Goal: Information Seeking & Learning: Learn about a topic

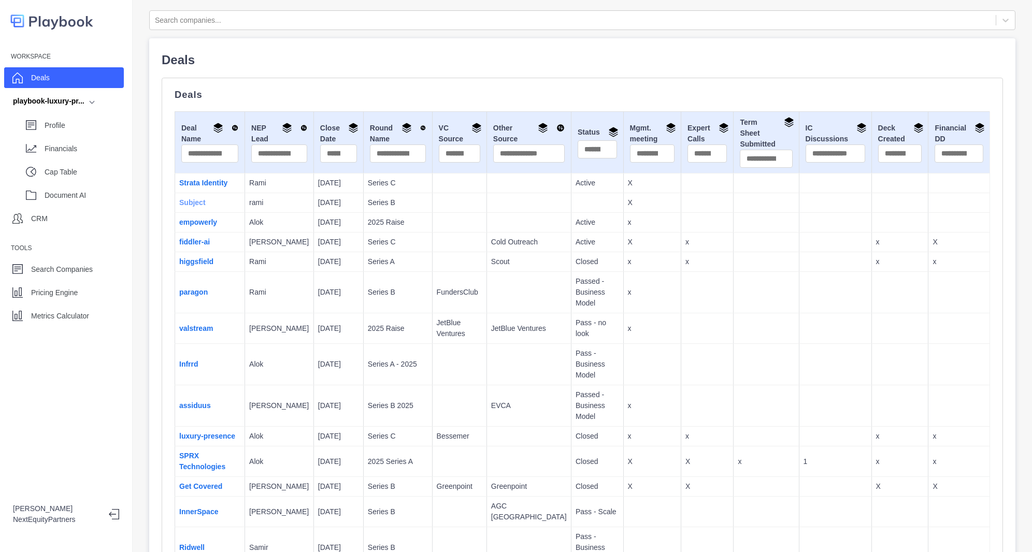
click at [197, 201] on link "Subject" at bounding box center [192, 202] width 26 height 8
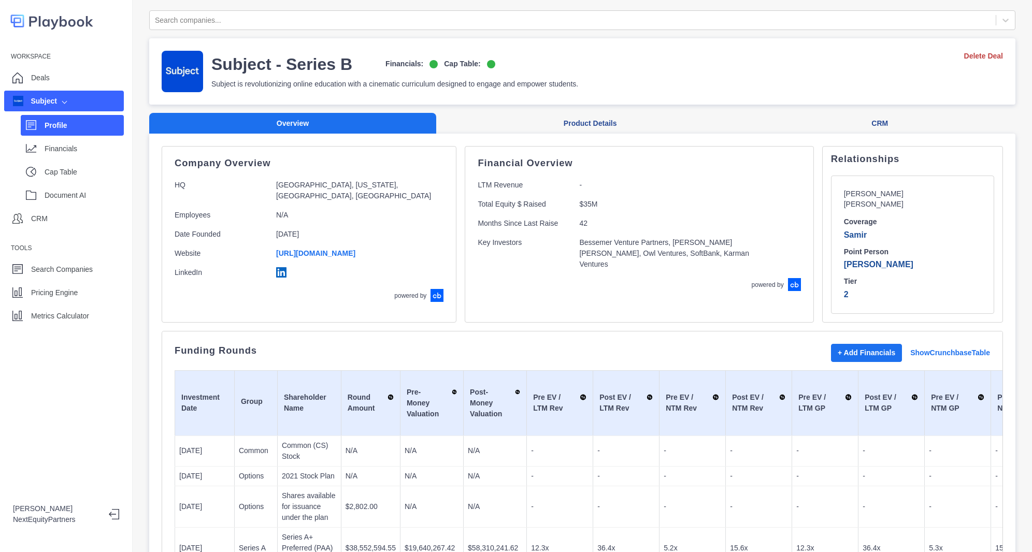
scroll to position [93, 0]
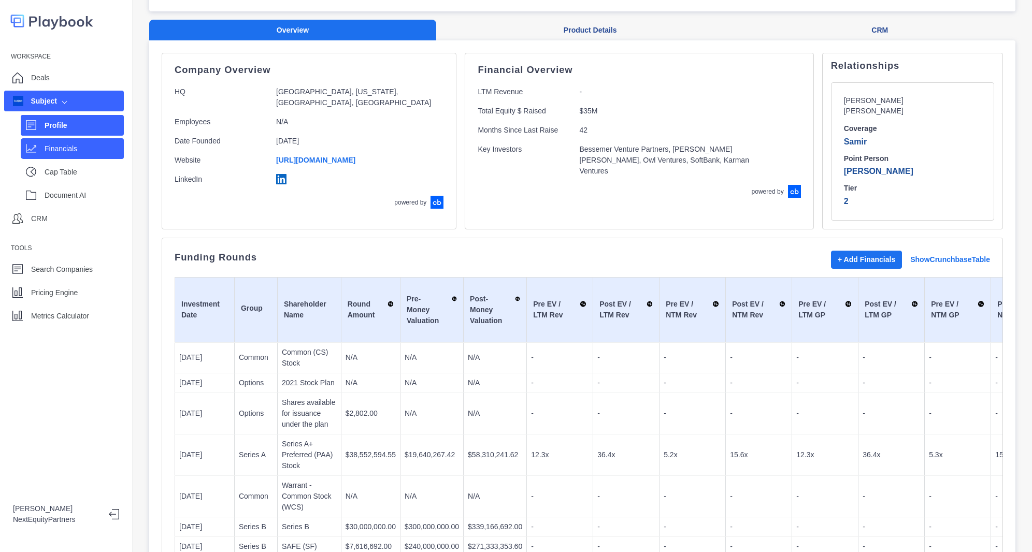
click at [67, 145] on p "Financials" at bounding box center [84, 149] width 79 height 11
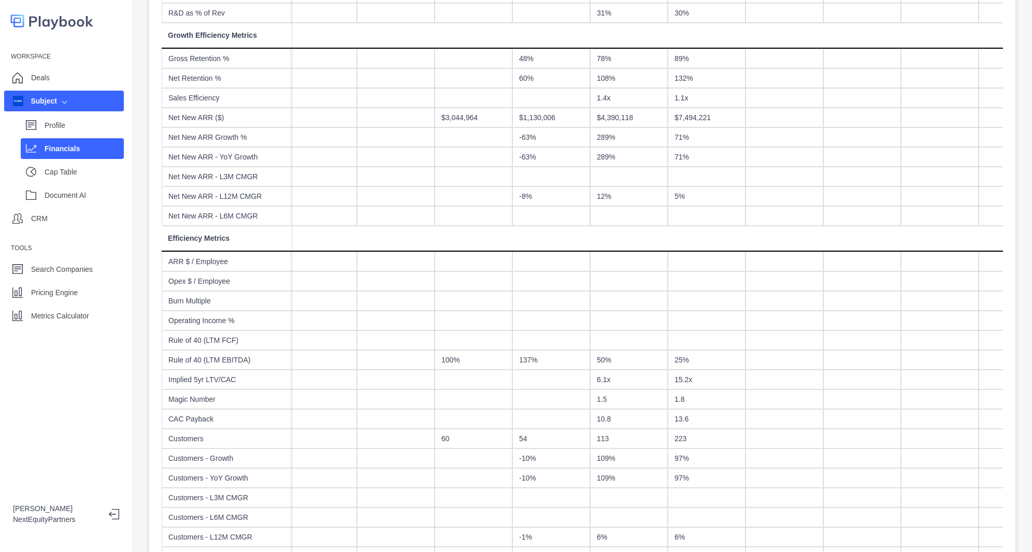
scroll to position [486, 0]
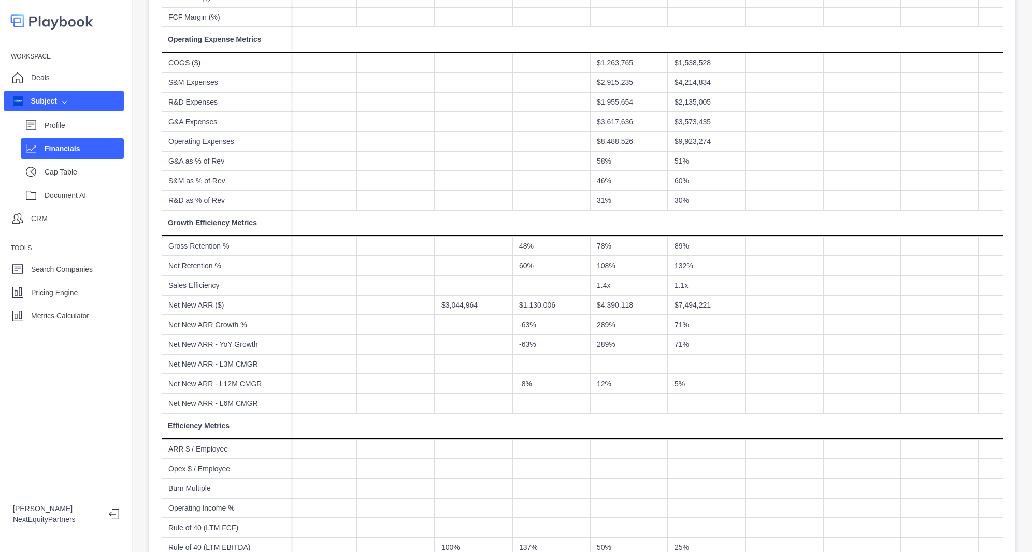
click at [622, 283] on div "1.4x" at bounding box center [629, 286] width 78 height 20
click at [613, 314] on div "$4,390,118" at bounding box center [629, 305] width 78 height 20
click at [623, 335] on div "289%" at bounding box center [629, 345] width 78 height 20
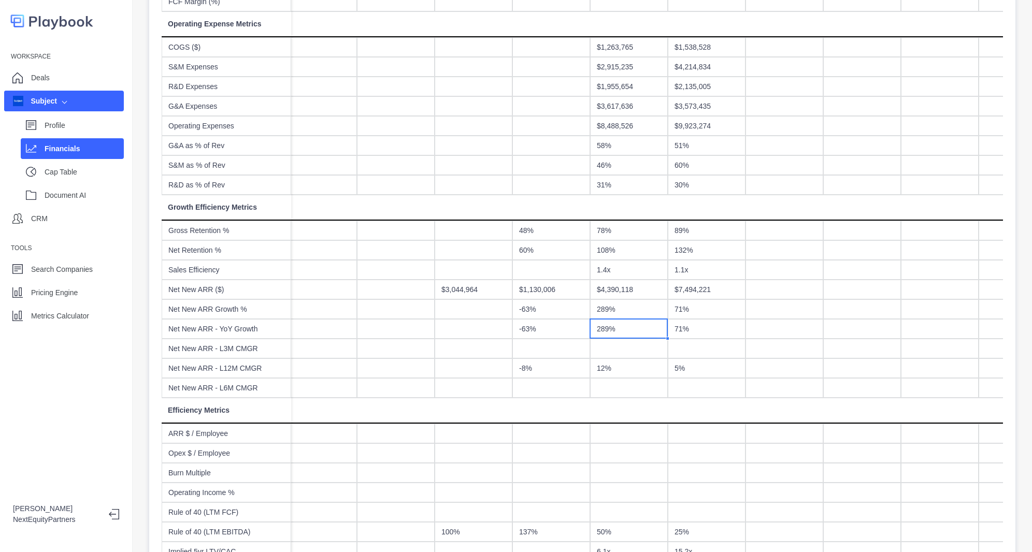
scroll to position [506, 0]
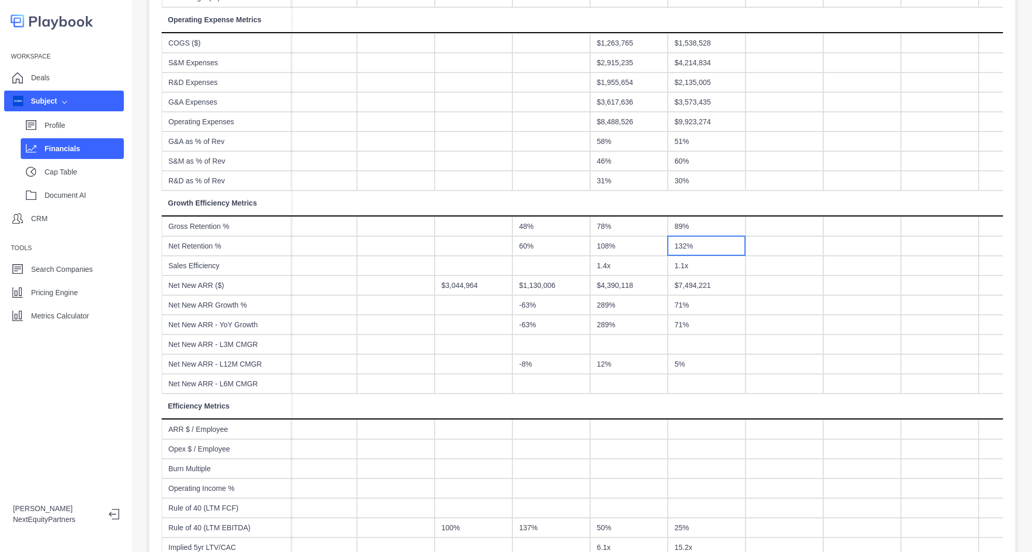
click at [703, 243] on div "132%" at bounding box center [707, 246] width 78 height 20
click at [703, 232] on div "89%" at bounding box center [707, 227] width 78 height 20
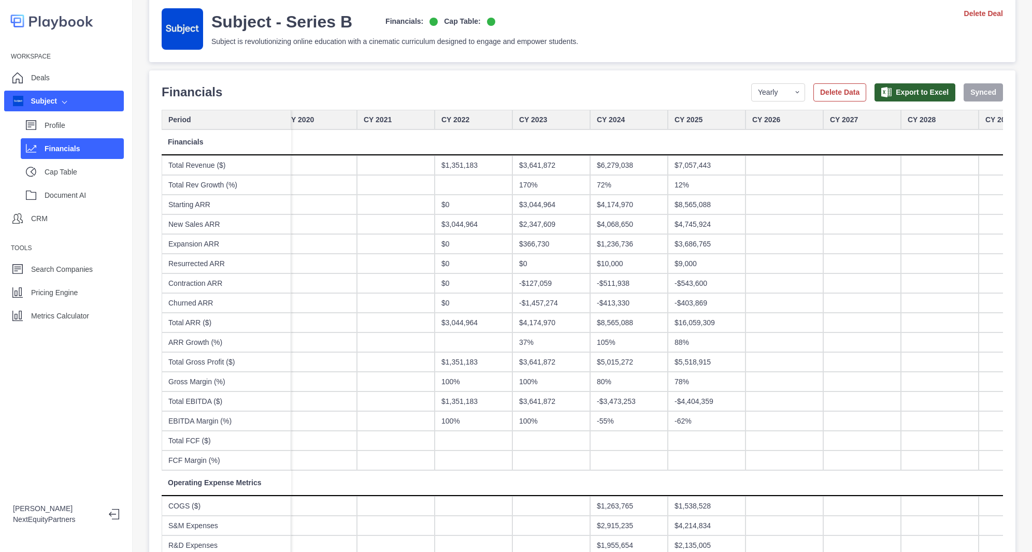
scroll to position [19, 0]
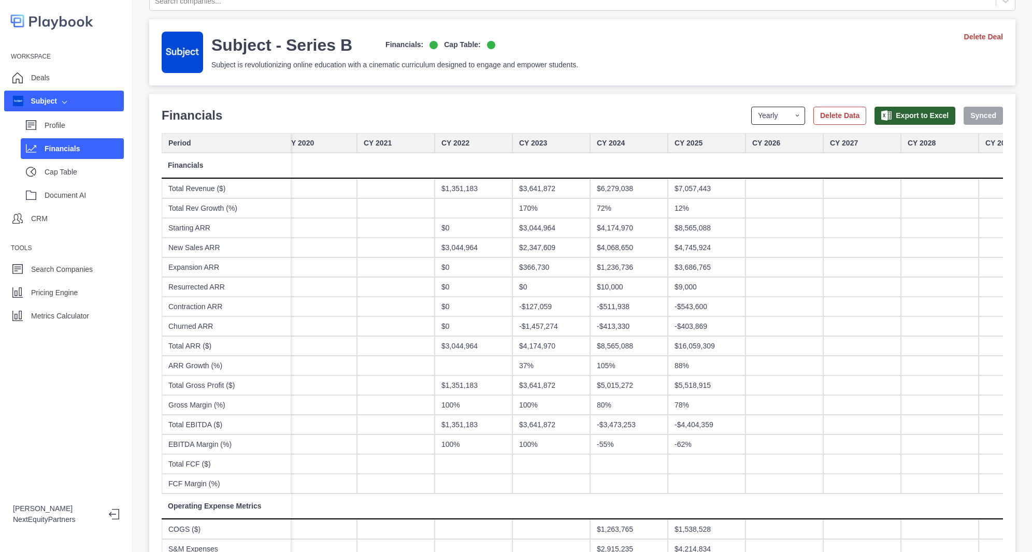
click at [760, 111] on select "Yearly Quarterly Monthly NTM LTM" at bounding box center [778, 116] width 54 height 18
click at [751, 107] on select "Yearly Quarterly Monthly NTM LTM" at bounding box center [778, 116] width 54 height 18
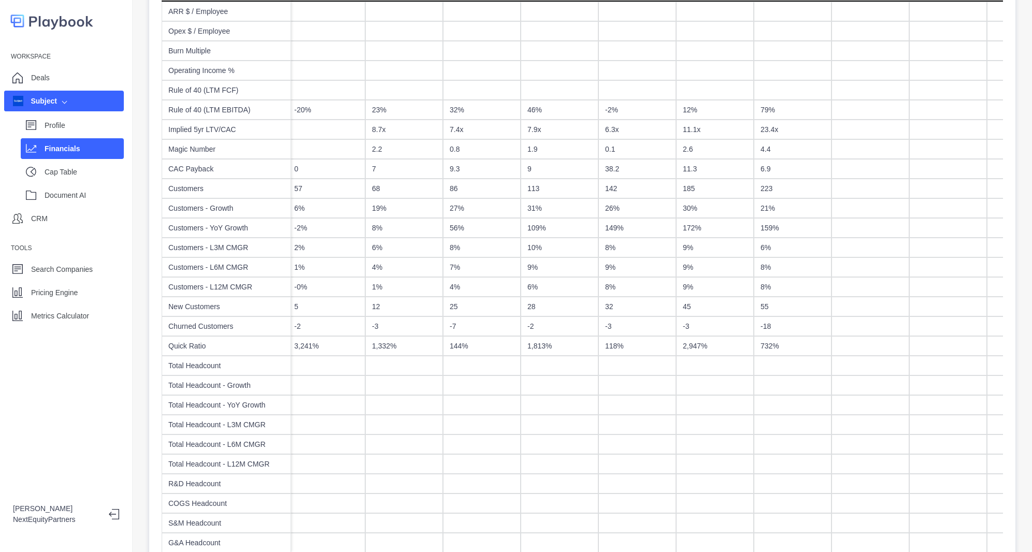
scroll to position [0, 1213]
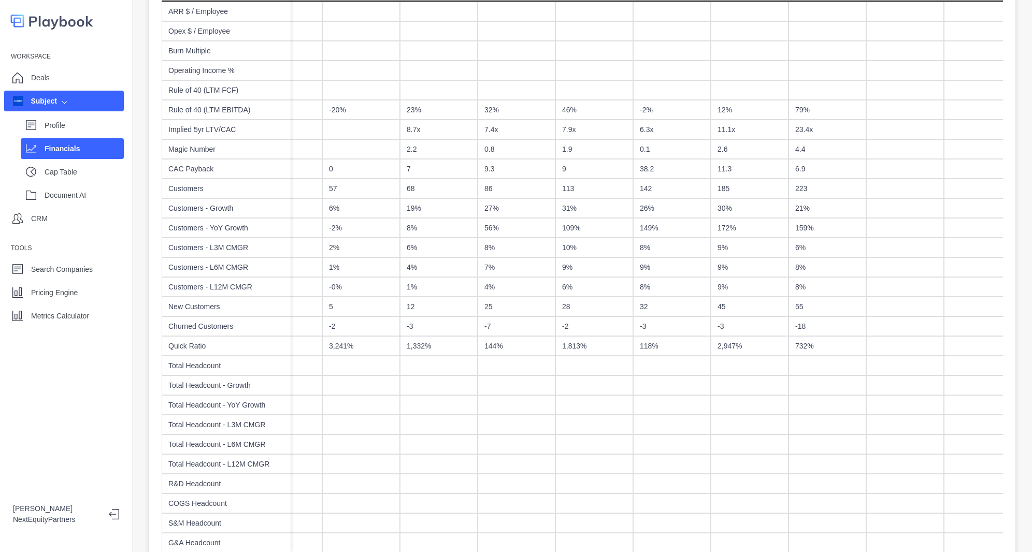
click at [585, 347] on div "1,813%" at bounding box center [595, 346] width 78 height 20
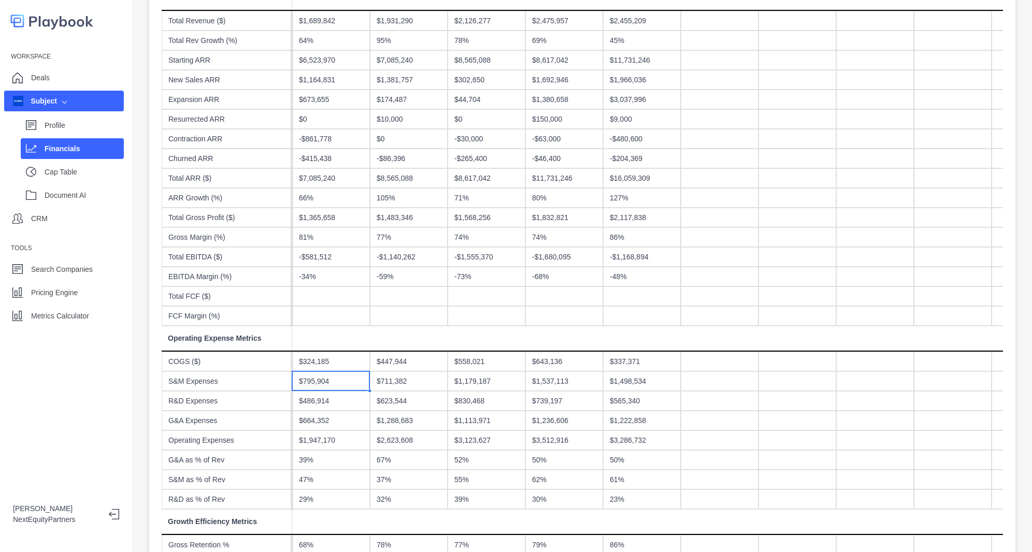
scroll to position [13, 0]
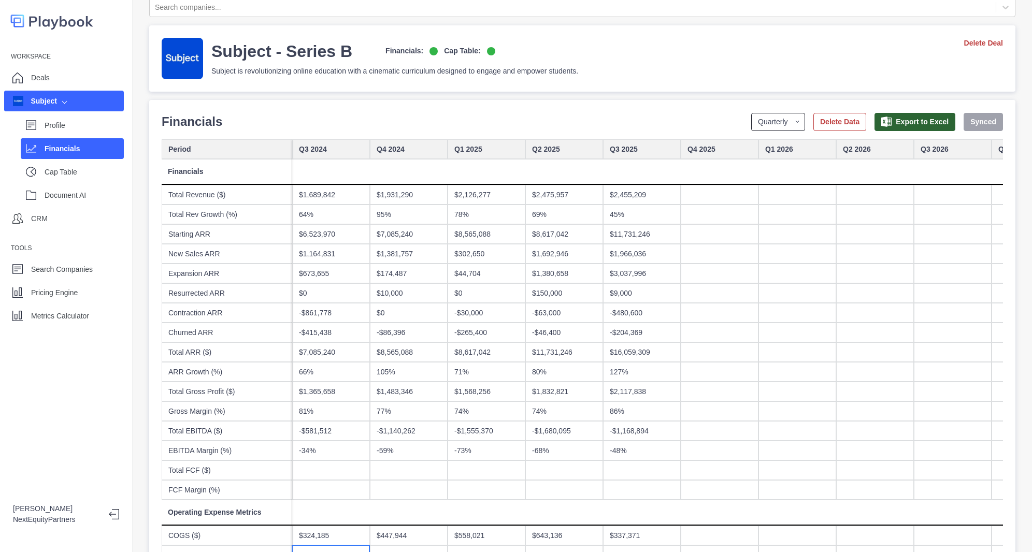
click at [759, 121] on select "Yearly Quarterly Monthly NTM LTM" at bounding box center [778, 122] width 54 height 18
select select "yearly"
click at [751, 113] on select "Yearly Quarterly Monthly NTM LTM" at bounding box center [778, 122] width 54 height 18
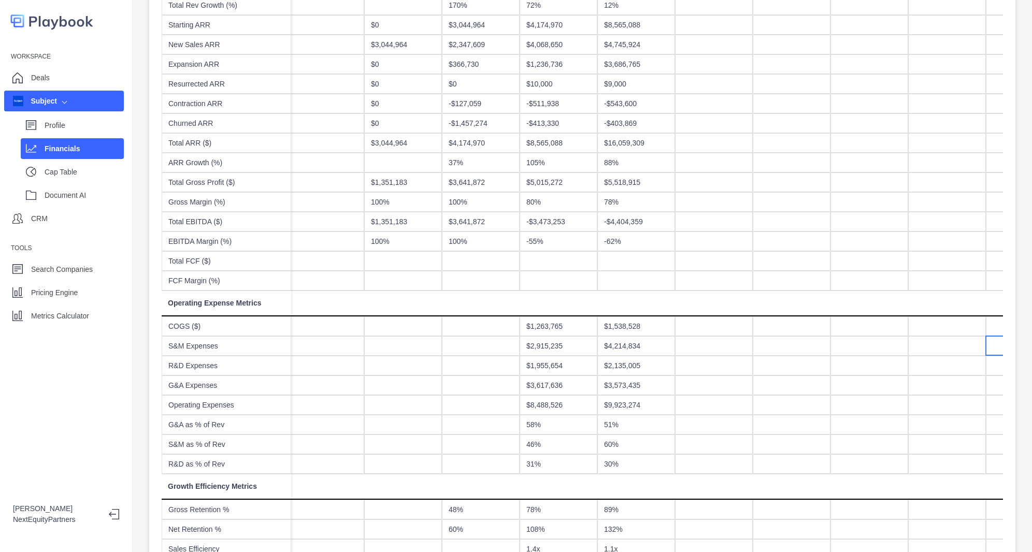
scroll to position [458, 0]
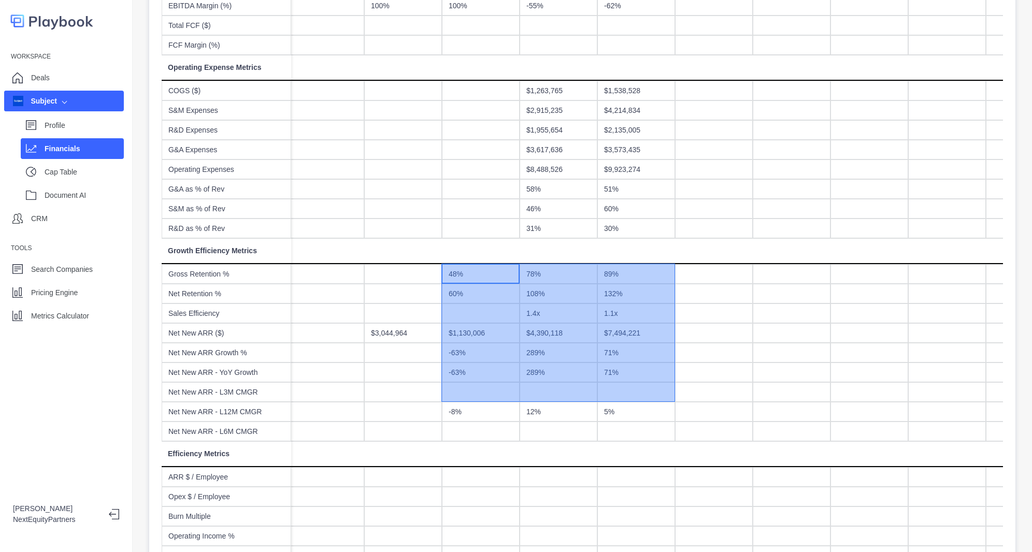
drag, startPoint x: 471, startPoint y: 277, endPoint x: 612, endPoint y: 389, distance: 180.1
click at [612, 389] on div "CY 2020 CY 2021 CY 2022 CY 2023 CY 2024 CY 2025 CY 2026 CY 2027 CY 2028 CY 2029…" at bounding box center [636, 356] width 855 height 1325
drag, startPoint x: 618, startPoint y: 408, endPoint x: 462, endPoint y: 276, distance: 204.8
click at [462, 276] on div "CY 2020 CY 2021 CY 2022 CY 2023 CY 2024 CY 2025 CY 2026 CY 2027 CY 2028 CY 2029…" at bounding box center [636, 356] width 855 height 1325
drag, startPoint x: 462, startPoint y: 276, endPoint x: 642, endPoint y: 412, distance: 225.6
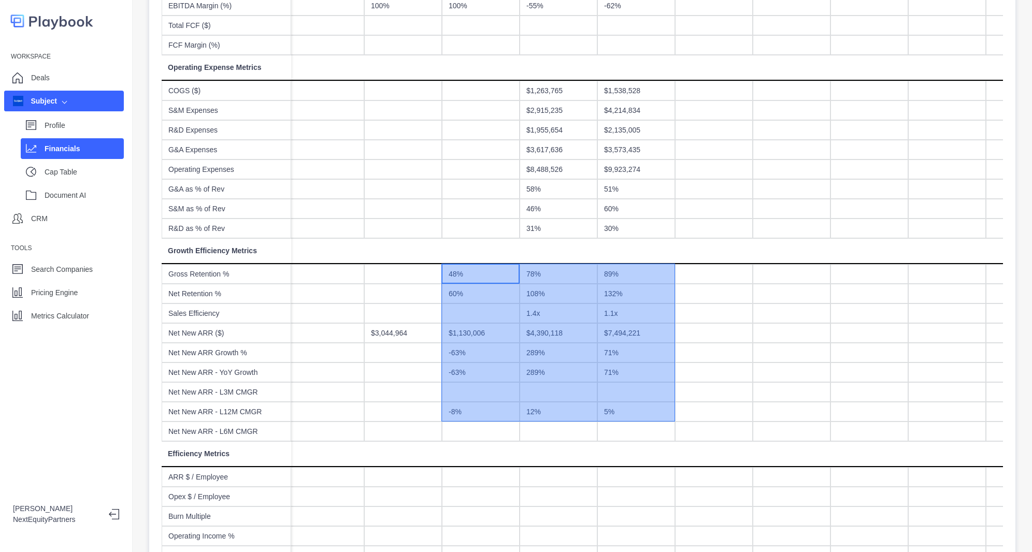
click at [642, 412] on div "CY 2020 CY 2021 CY 2022 CY 2023 CY 2024 CY 2025 CY 2026 CY 2027 CY 2028 CY 2029…" at bounding box center [636, 356] width 855 height 1325
drag, startPoint x: 608, startPoint y: 393, endPoint x: 486, endPoint y: 276, distance: 169.4
click at [486, 276] on div "CY 2020 CY 2021 CY 2022 CY 2023 CY 2024 CY 2025 CY 2026 CY 2027 CY 2028 CY 2029…" at bounding box center [636, 356] width 855 height 1325
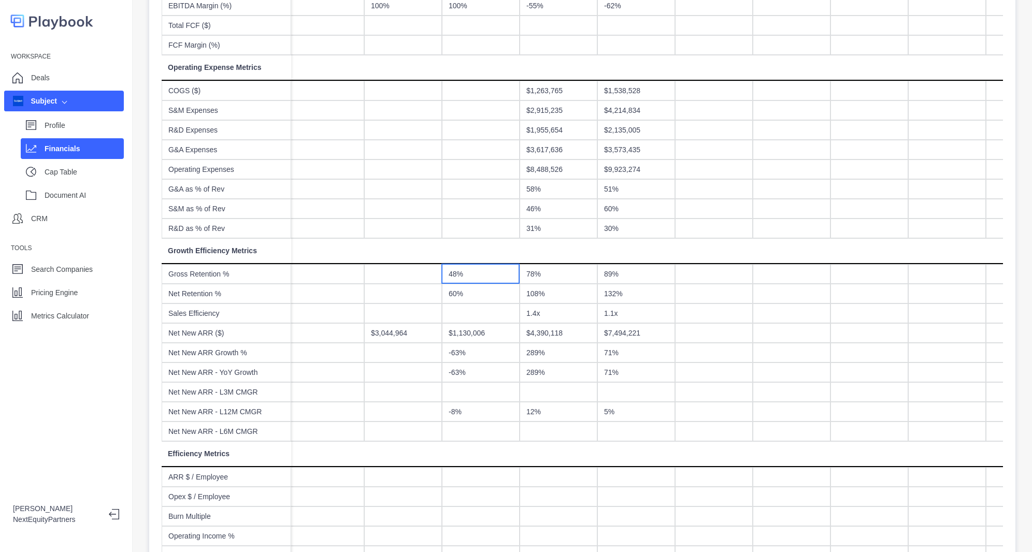
click at [486, 276] on div "48%" at bounding box center [481, 274] width 78 height 20
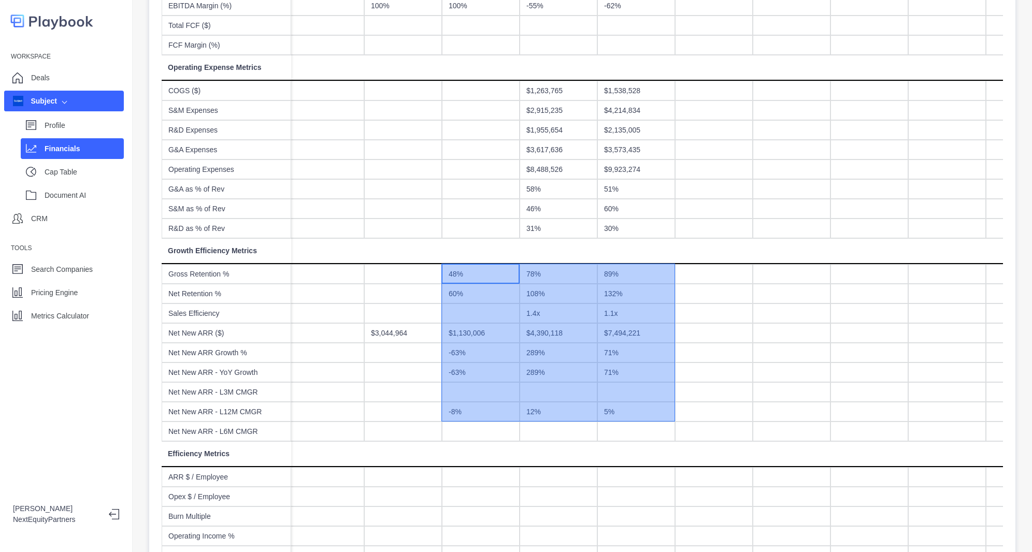
drag, startPoint x: 473, startPoint y: 272, endPoint x: 638, endPoint y: 408, distance: 214.6
click at [638, 408] on div "CY 2020 CY 2021 CY 2022 CY 2023 CY 2024 CY 2025 CY 2026 CY 2027 CY 2028 CY 2029…" at bounding box center [636, 356] width 855 height 1325
drag, startPoint x: 608, startPoint y: 388, endPoint x: 444, endPoint y: 267, distance: 203.5
click at [444, 267] on div "CY 2020 CY 2021 CY 2022 CY 2023 CY 2024 CY 2025 CY 2026 CY 2027 CY 2028 CY 2029…" at bounding box center [636, 356] width 855 height 1325
drag, startPoint x: 480, startPoint y: 286, endPoint x: 646, endPoint y: 420, distance: 212.6
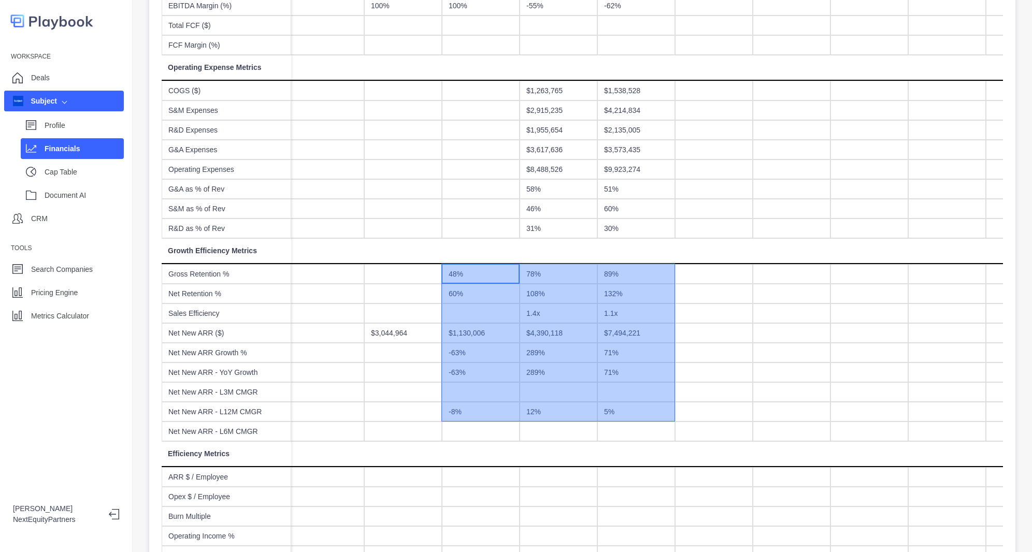
click at [646, 420] on div "CY 2020 CY 2021 CY 2022 CY 2023 CY 2024 CY 2025 CY 2026 CY 2027 CY 2028 CY 2029…" at bounding box center [636, 356] width 855 height 1325
drag, startPoint x: 628, startPoint y: 407, endPoint x: 463, endPoint y: 273, distance: 212.2
click at [463, 273] on div "CY 2020 CY 2021 CY 2022 CY 2023 CY 2024 CY 2025 CY 2026 CY 2027 CY 2028 CY 2029…" at bounding box center [636, 356] width 855 height 1325
drag, startPoint x: 463, startPoint y: 273, endPoint x: 605, endPoint y: 411, distance: 198.3
click at [605, 411] on div "CY 2020 CY 2021 CY 2022 CY 2023 CY 2024 CY 2025 CY 2026 CY 2027 CY 2028 CY 2029…" at bounding box center [636, 356] width 855 height 1325
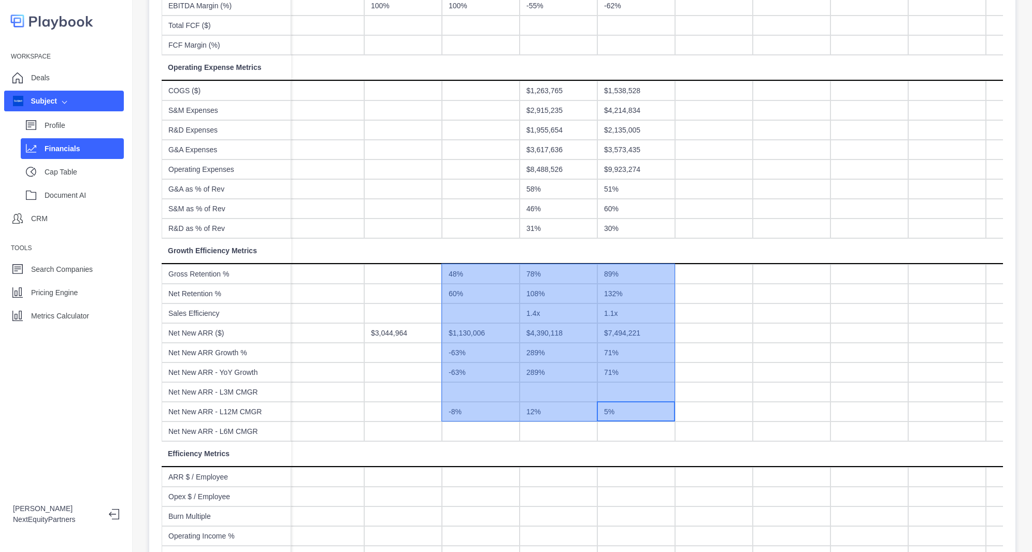
drag, startPoint x: 608, startPoint y: 410, endPoint x: 452, endPoint y: 267, distance: 212.0
click at [452, 267] on div "CY 2020 CY 2021 CY 2022 CY 2023 CY 2024 CY 2025 CY 2026 CY 2027 CY 2028 CY 2029…" at bounding box center [636, 356] width 855 height 1325
drag, startPoint x: 485, startPoint y: 283, endPoint x: 654, endPoint y: 413, distance: 212.9
click at [654, 413] on div "CY 2020 CY 2021 CY 2022 CY 2023 CY 2024 CY 2025 CY 2026 CY 2027 CY 2028 CY 2029…" at bounding box center [636, 356] width 855 height 1325
drag, startPoint x: 605, startPoint y: 381, endPoint x: 462, endPoint y: 266, distance: 183.2
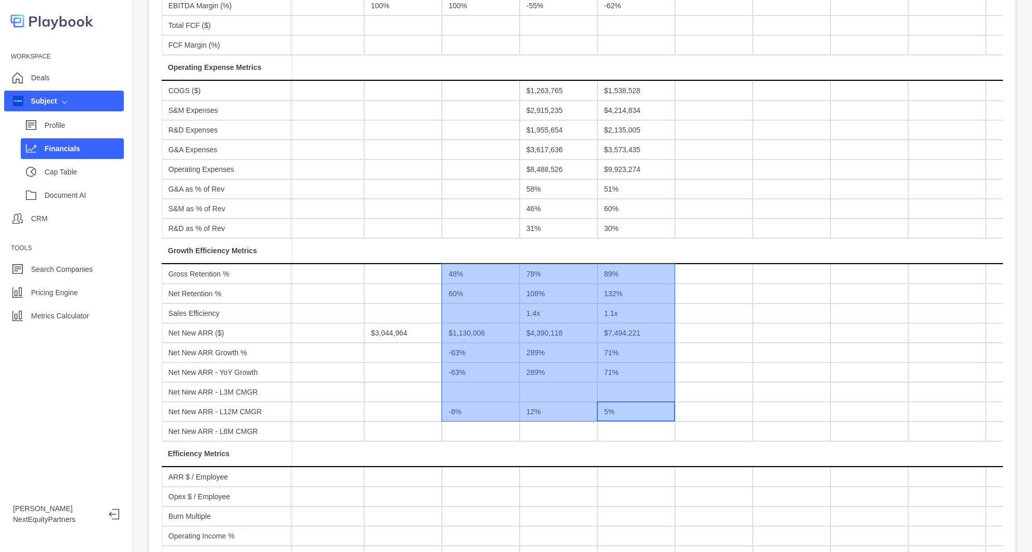
click at [462, 266] on div "CY 2020 CY 2021 CY 2022 CY 2023 CY 2024 CY 2025 CY 2026 CY 2027 CY 2028 CY 2029…" at bounding box center [636, 356] width 855 height 1325
drag, startPoint x: 518, startPoint y: 313, endPoint x: 638, endPoint y: 411, distance: 154.7
click at [638, 411] on div "CY 2020 CY 2021 CY 2022 CY 2023 CY 2024 CY 2025 CY 2026 CY 2027 CY 2028 CY 2029…" at bounding box center [636, 356] width 855 height 1325
drag, startPoint x: 630, startPoint y: 408, endPoint x: 444, endPoint y: 274, distance: 230.1
click at [444, 274] on div "CY 2020 CY 2021 CY 2022 CY 2023 CY 2024 CY 2025 CY 2026 CY 2027 CY 2028 CY 2029…" at bounding box center [636, 356] width 855 height 1325
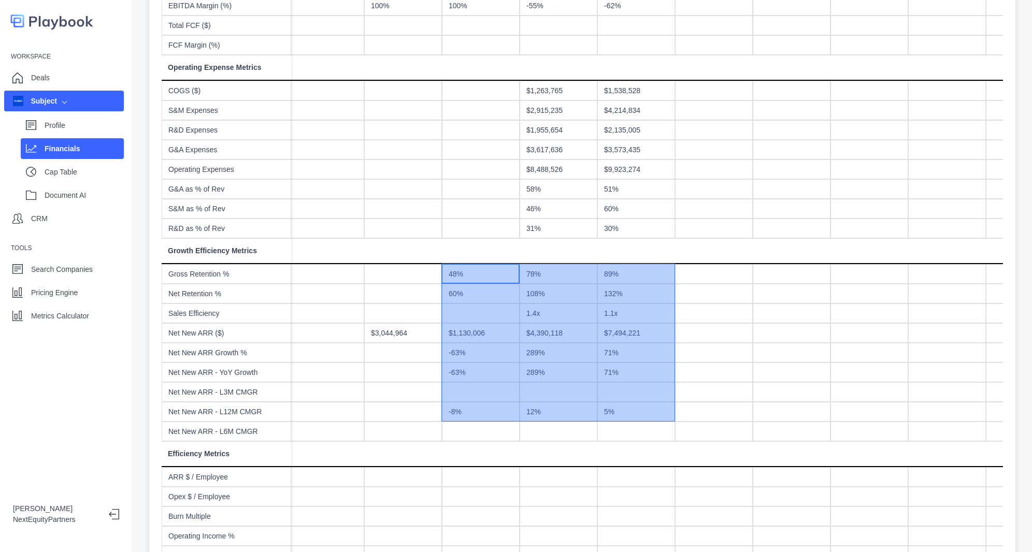
drag, startPoint x: 454, startPoint y: 278, endPoint x: 627, endPoint y: 410, distance: 217.7
click at [627, 410] on div "CY 2020 CY 2021 CY 2022 CY 2023 CY 2024 CY 2025 CY 2026 CY 2027 CY 2028 CY 2029…" at bounding box center [636, 356] width 855 height 1325
drag, startPoint x: 585, startPoint y: 365, endPoint x: 489, endPoint y: 272, distance: 133.8
click at [489, 272] on div "CY 2020 CY 2021 CY 2022 CY 2023 CY 2024 CY 2025 CY 2026 CY 2027 CY 2028 CY 2029…" at bounding box center [636, 356] width 855 height 1325
click at [489, 272] on div "48%" at bounding box center [481, 274] width 78 height 20
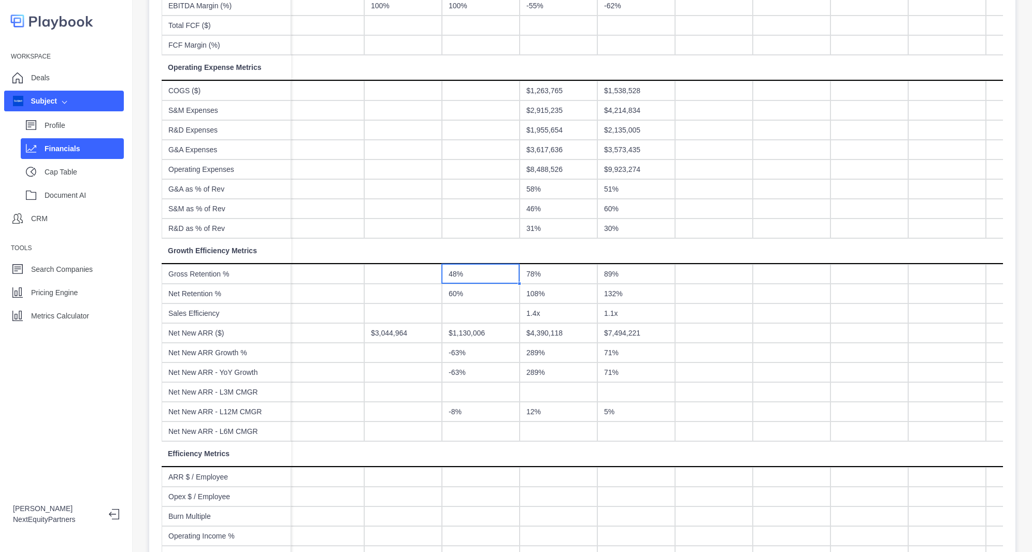
click at [4, 367] on div "Workspace Deals Subject Profile Financials Cap Table Document AI CRM Tools Sear…" at bounding box center [66, 276] width 133 height 552
